Goal: Information Seeking & Learning: Compare options

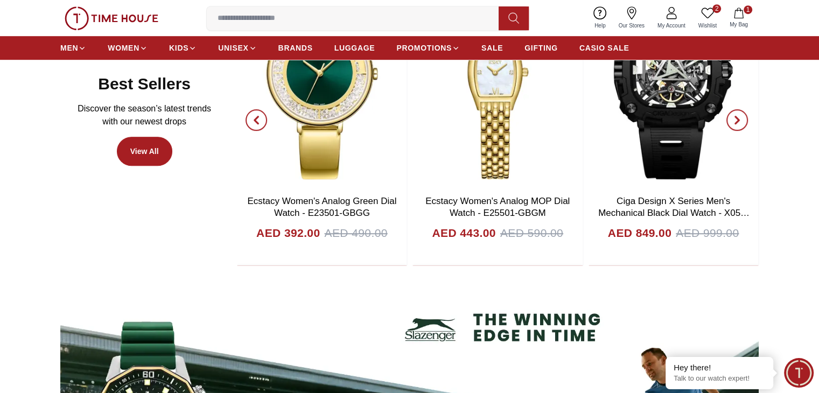
scroll to position [560, 0]
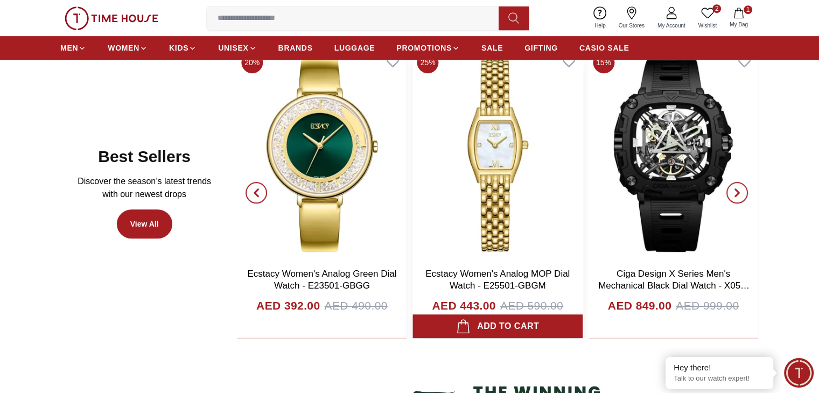
click at [476, 152] on img at bounding box center [498, 154] width 170 height 215
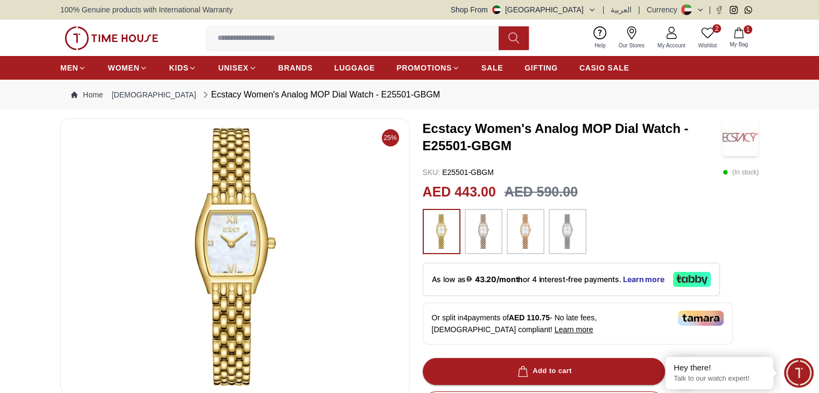
click at [480, 228] on img at bounding box center [483, 231] width 27 height 34
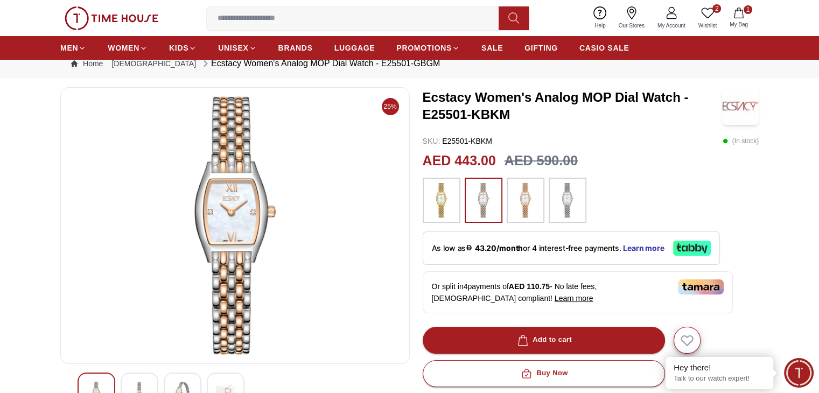
scroll to position [32, 0]
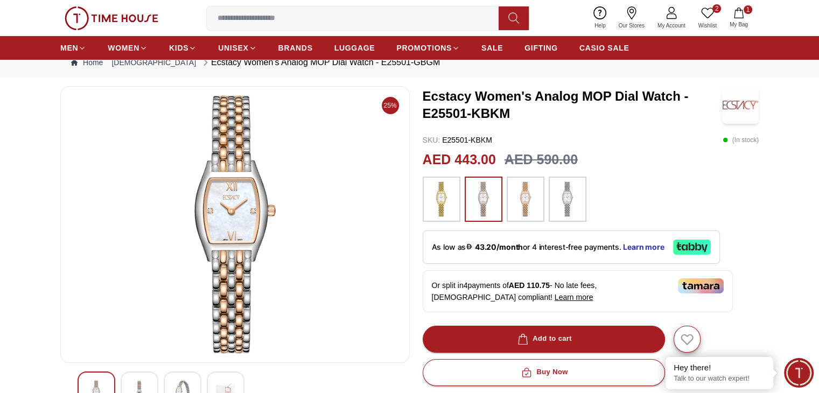
click at [522, 201] on img at bounding box center [525, 199] width 27 height 34
